Goal: Information Seeking & Learning: Learn about a topic

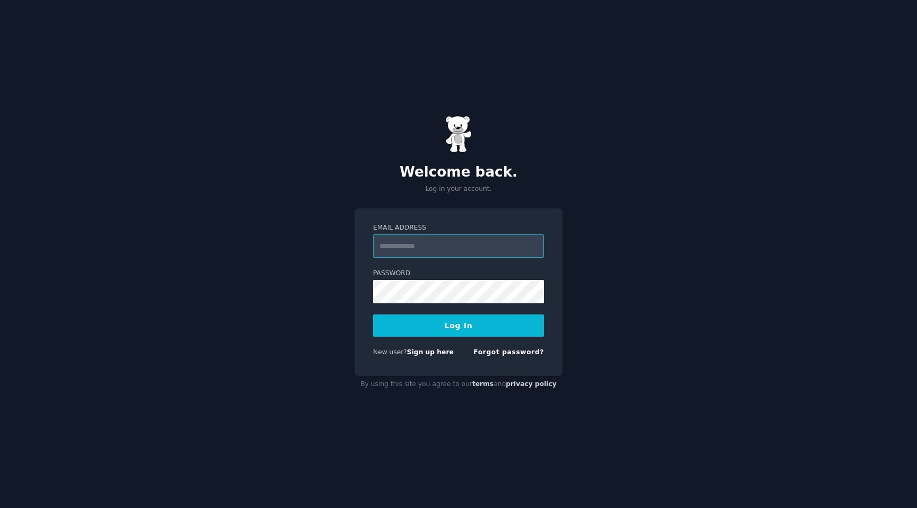
type input "**********"
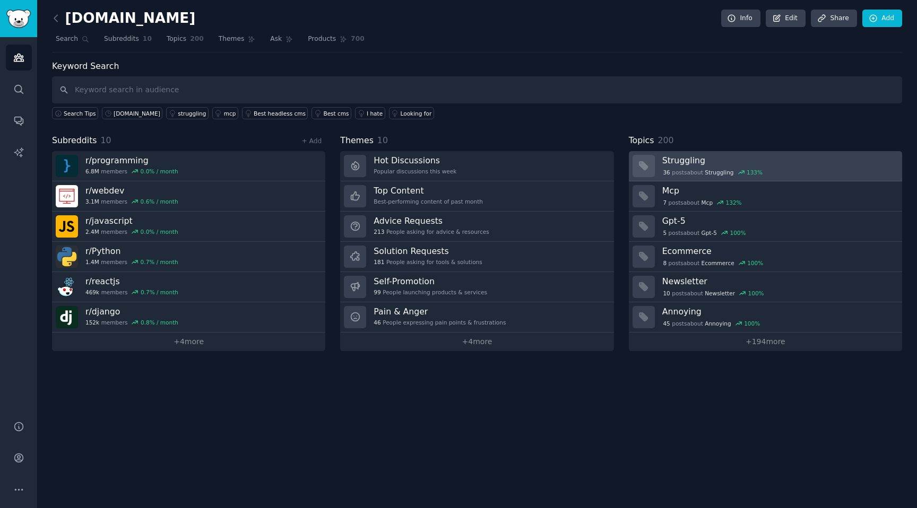
click at [806, 161] on h3 "Struggling" at bounding box center [778, 160] width 232 height 11
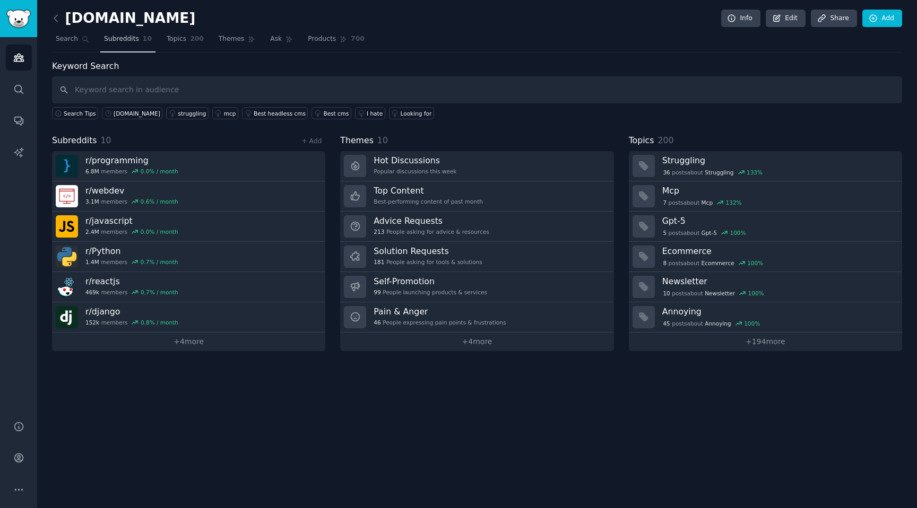
click at [136, 42] on span "Subreddits" at bounding box center [121, 39] width 35 height 10
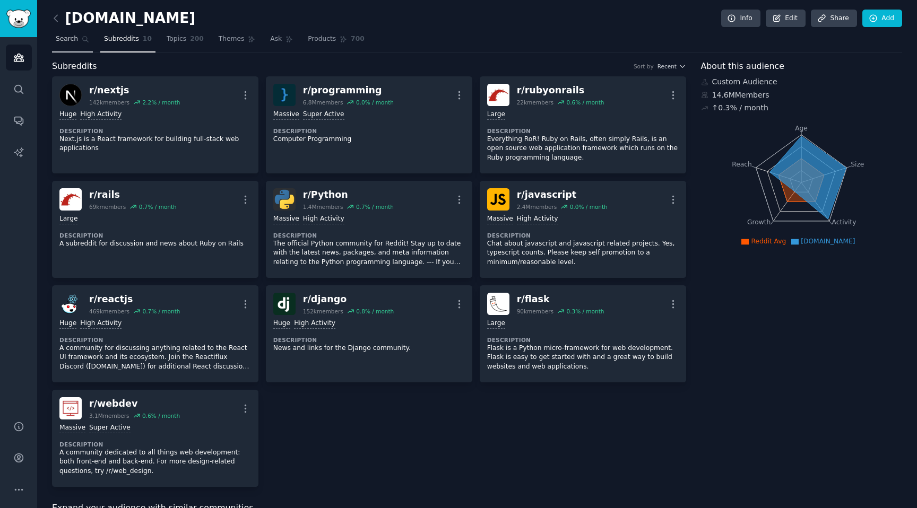
click at [68, 34] on span "Search" at bounding box center [67, 39] width 22 height 10
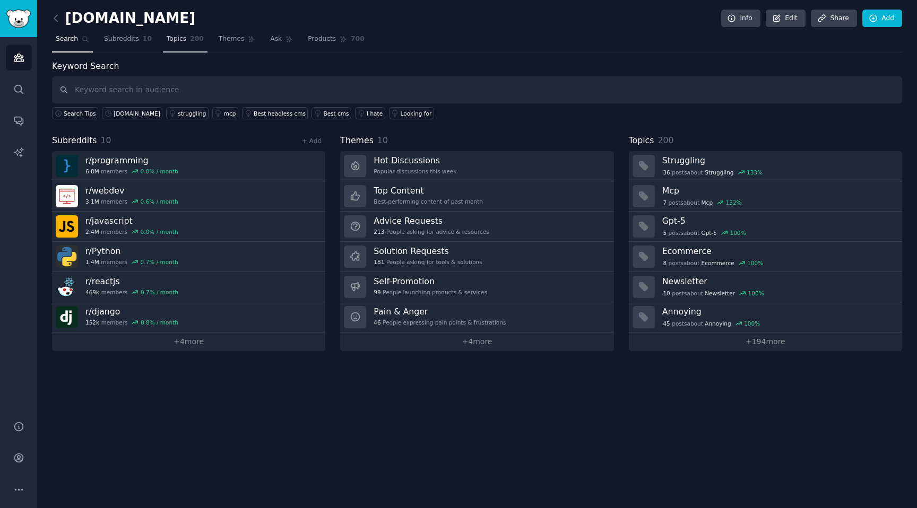
click at [187, 38] on link "Topics 200" at bounding box center [185, 42] width 45 height 22
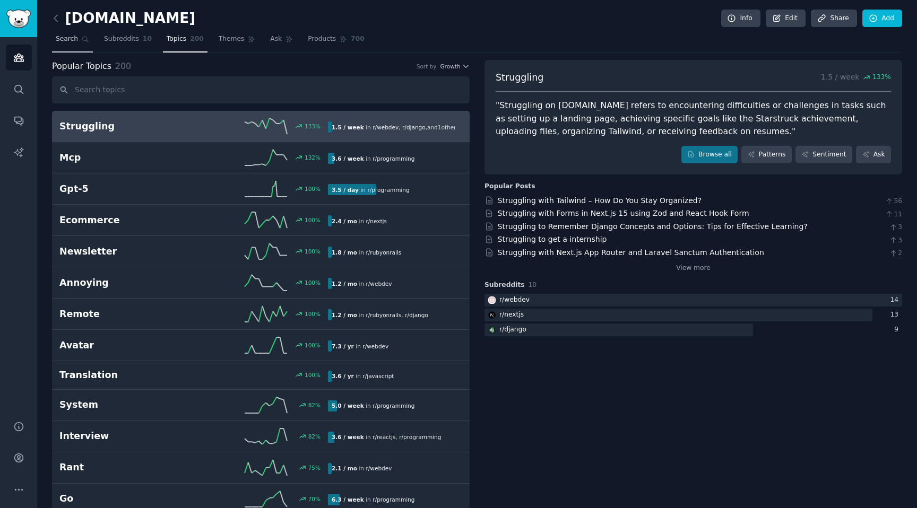
click at [77, 42] on span "Search" at bounding box center [67, 39] width 22 height 10
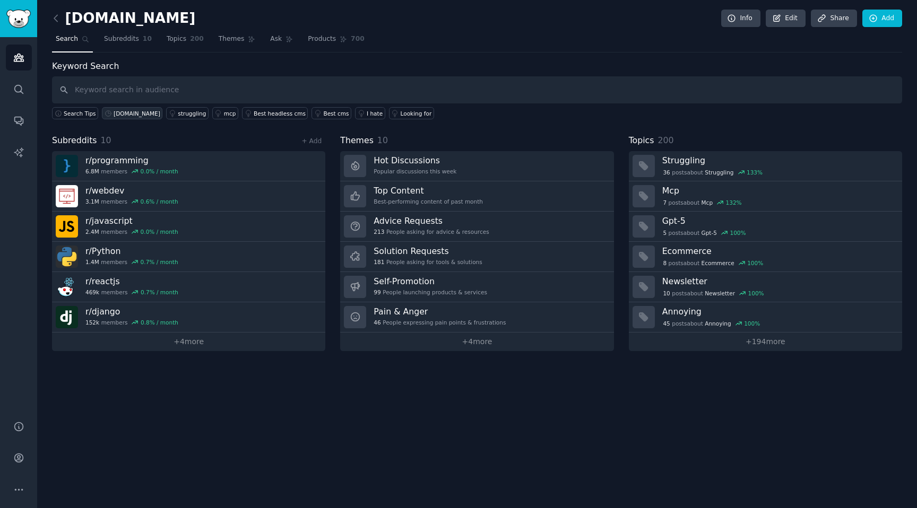
click at [128, 117] on div "[DOMAIN_NAME]" at bounding box center [137, 113] width 47 height 7
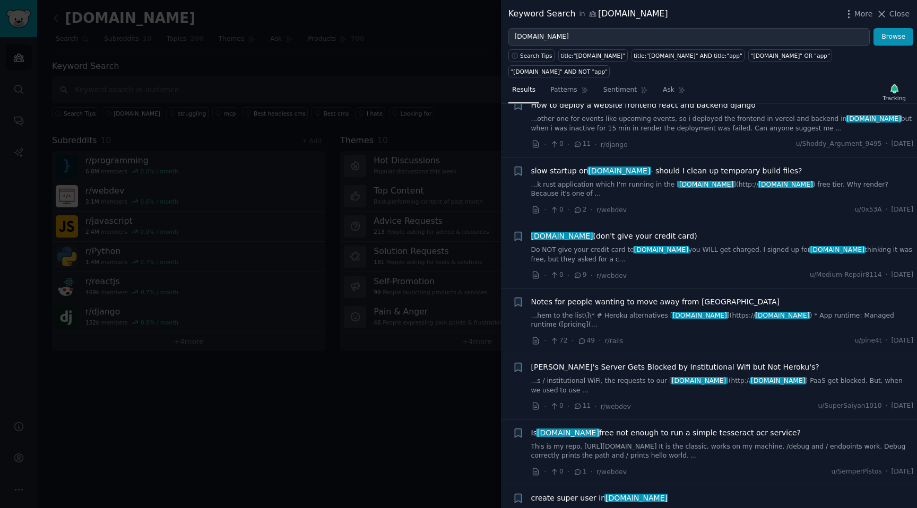
scroll to position [386, 0]
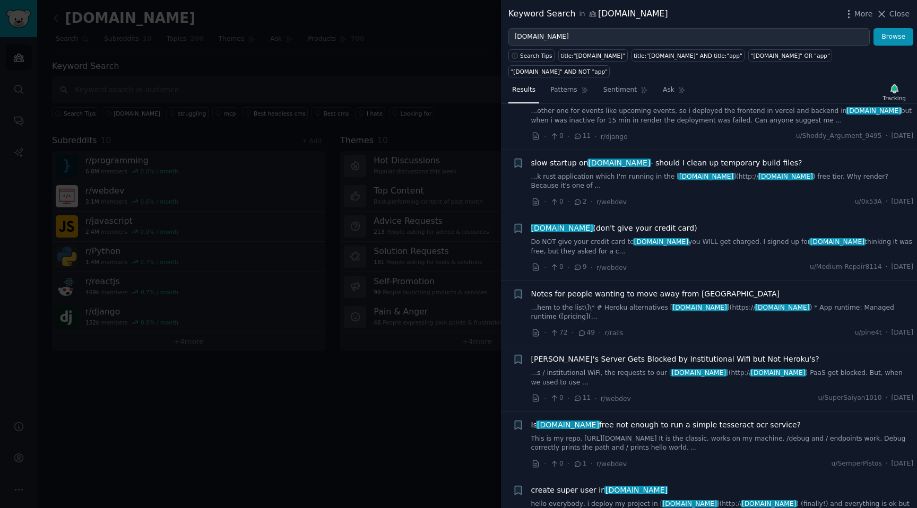
click at [730, 289] on div "Notes for people wanting to move away from Heroku ...hem to the list\]\* # Hero…" at bounding box center [722, 305] width 383 height 33
click at [690, 289] on span "Notes for people wanting to move away from [GEOGRAPHIC_DATA]" at bounding box center [655, 294] width 249 height 11
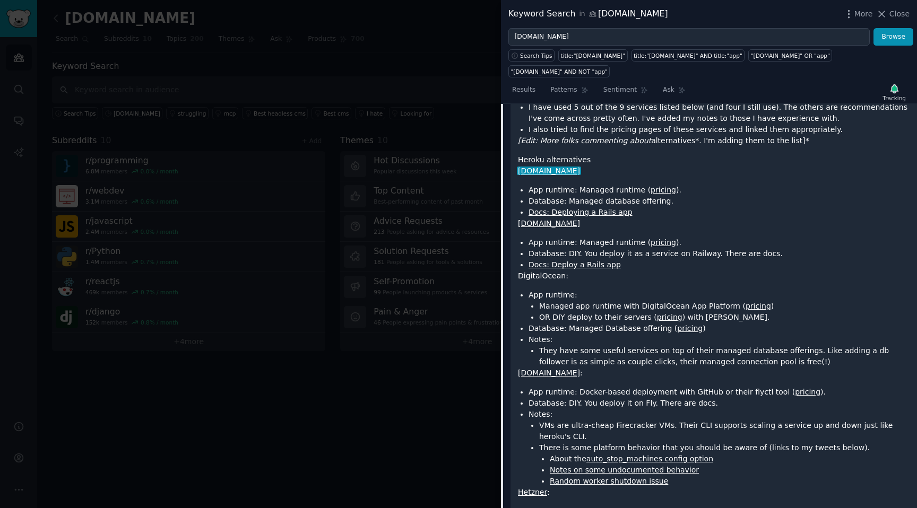
scroll to position [450, 0]
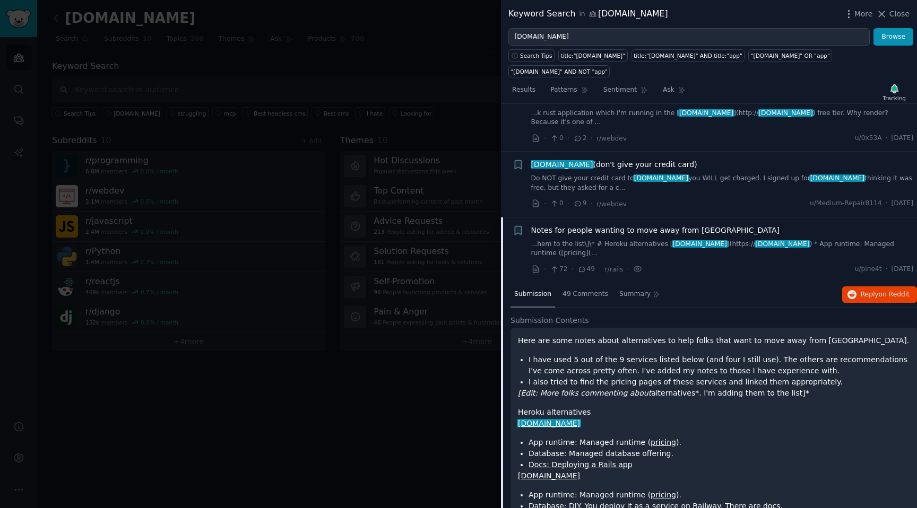
click at [140, 104] on div at bounding box center [458, 254] width 917 height 508
